Goal: Task Accomplishment & Management: Manage account settings

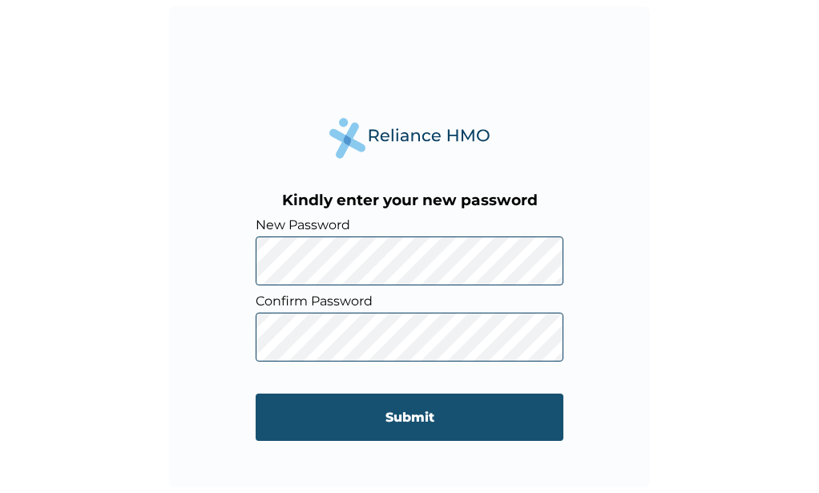
click at [421, 422] on input "Submit" at bounding box center [410, 416] width 308 height 47
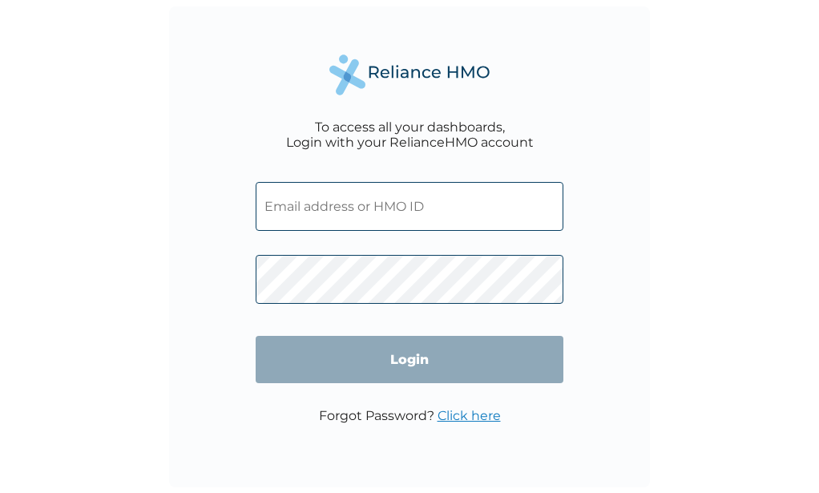
click at [397, 214] on input "text" at bounding box center [410, 206] width 308 height 49
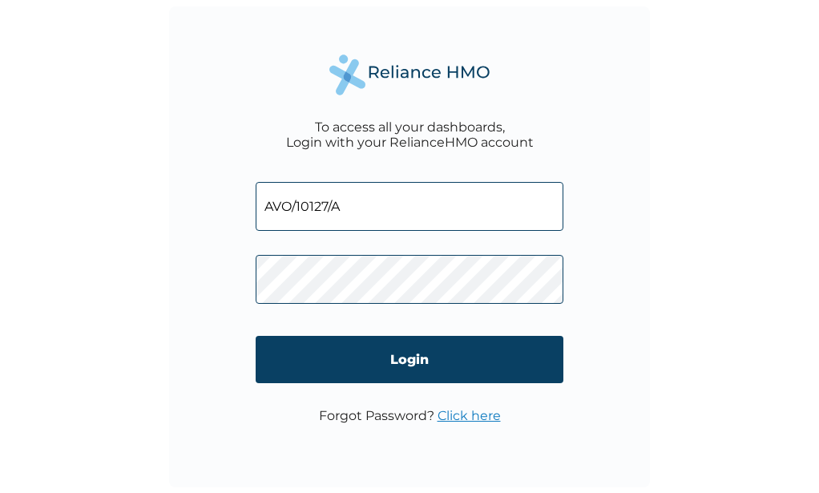
type input "AVO/10127/A"
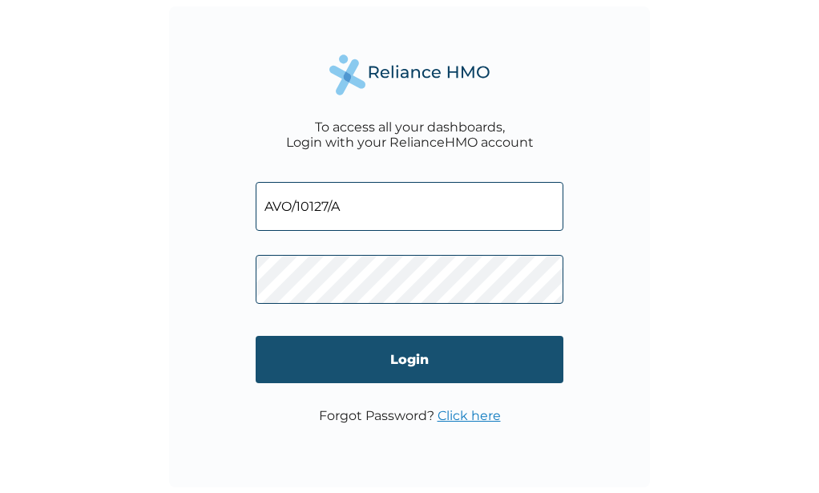
click at [445, 356] on input "Login" at bounding box center [410, 359] width 308 height 47
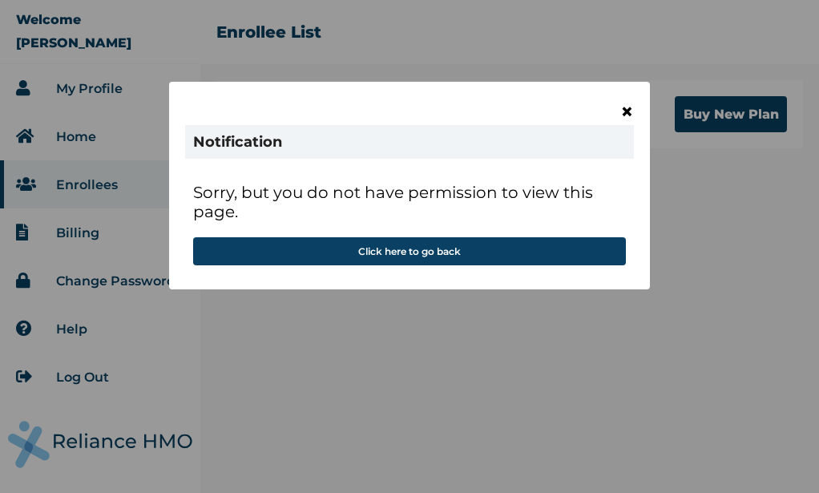
click at [631, 107] on span "×" at bounding box center [627, 111] width 14 height 27
